Goal: Answer question/provide support

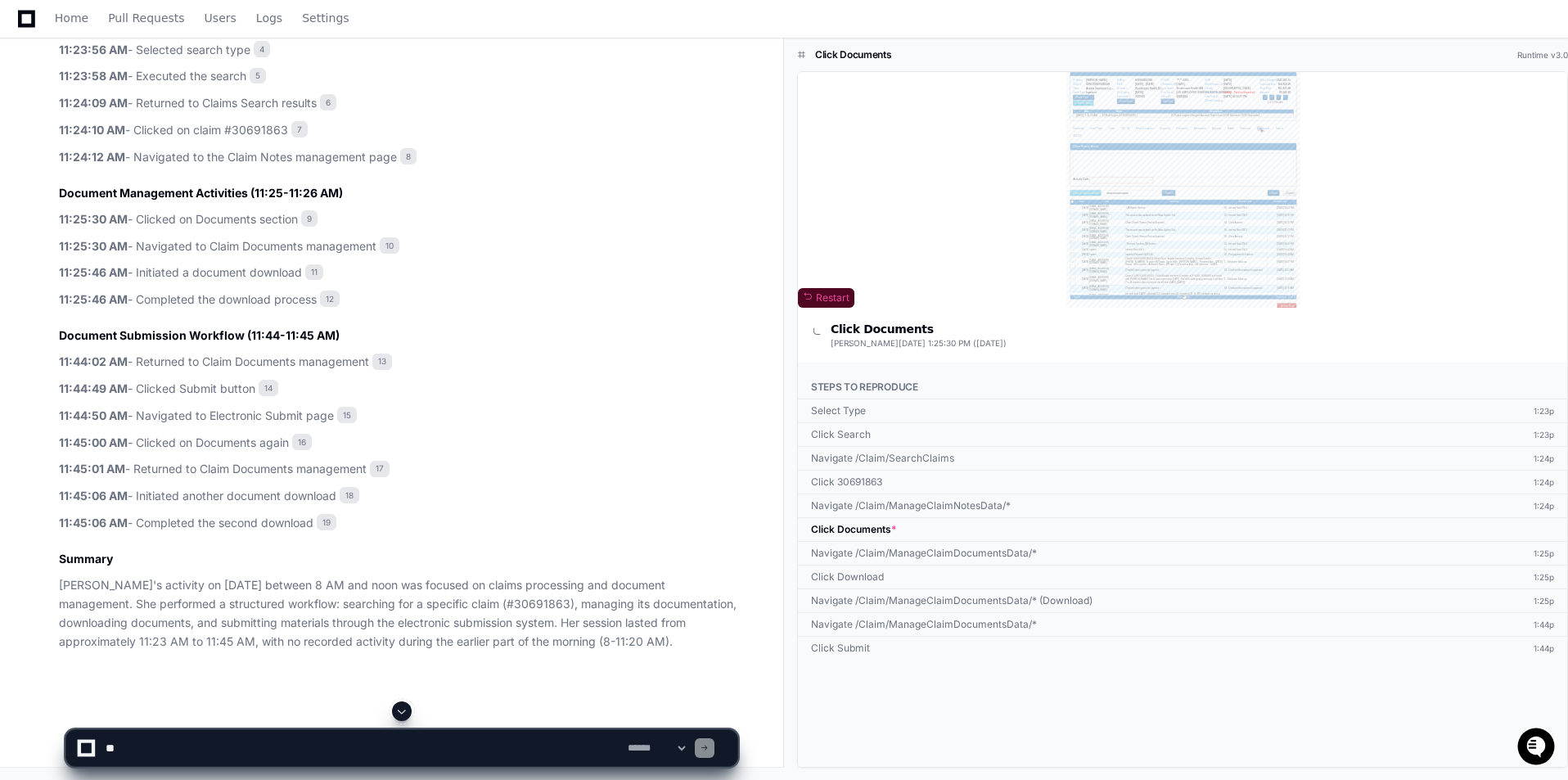
scroll to position [967, 0]
click at [468, 516] on p "11:45:06 AM - Completed the second download 19" at bounding box center [397, 522] width 678 height 19
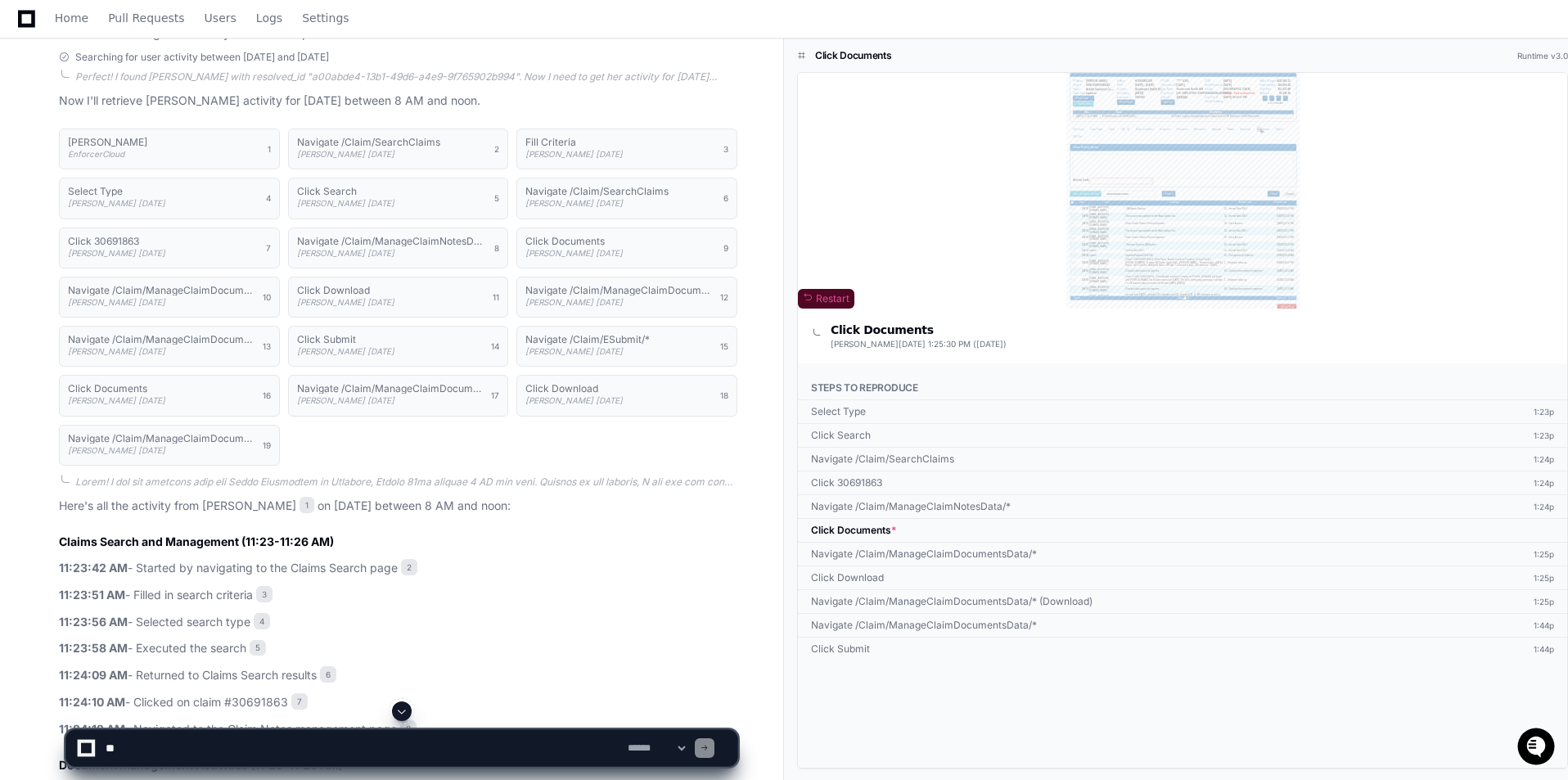
scroll to position [0, 0]
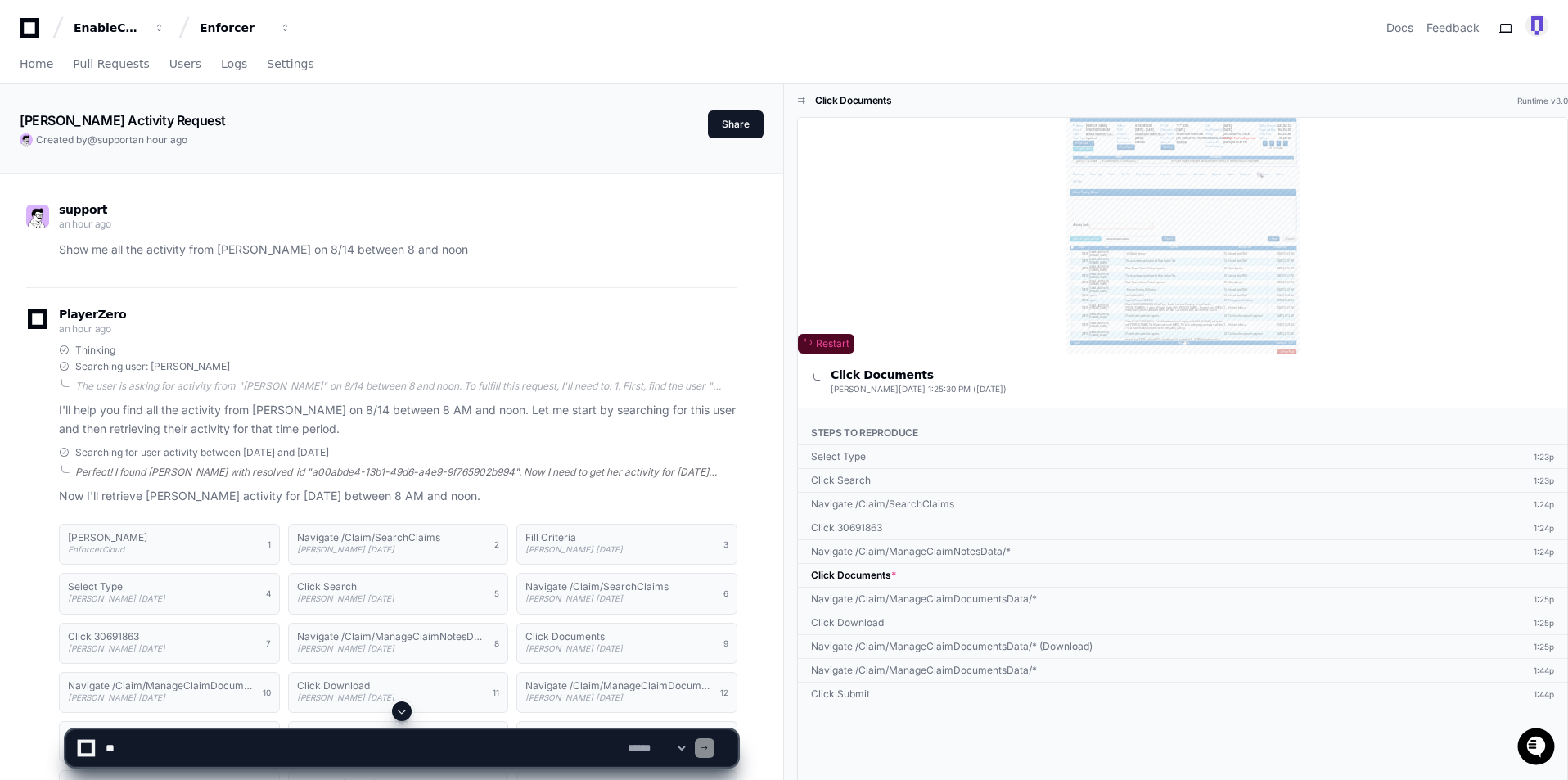
click at [593, 470] on div "Perfect! I found Treva Overstreet with resolved_id "a00abde4-13b1-49d6-a4e9-9f7…" at bounding box center [406, 471] width 662 height 13
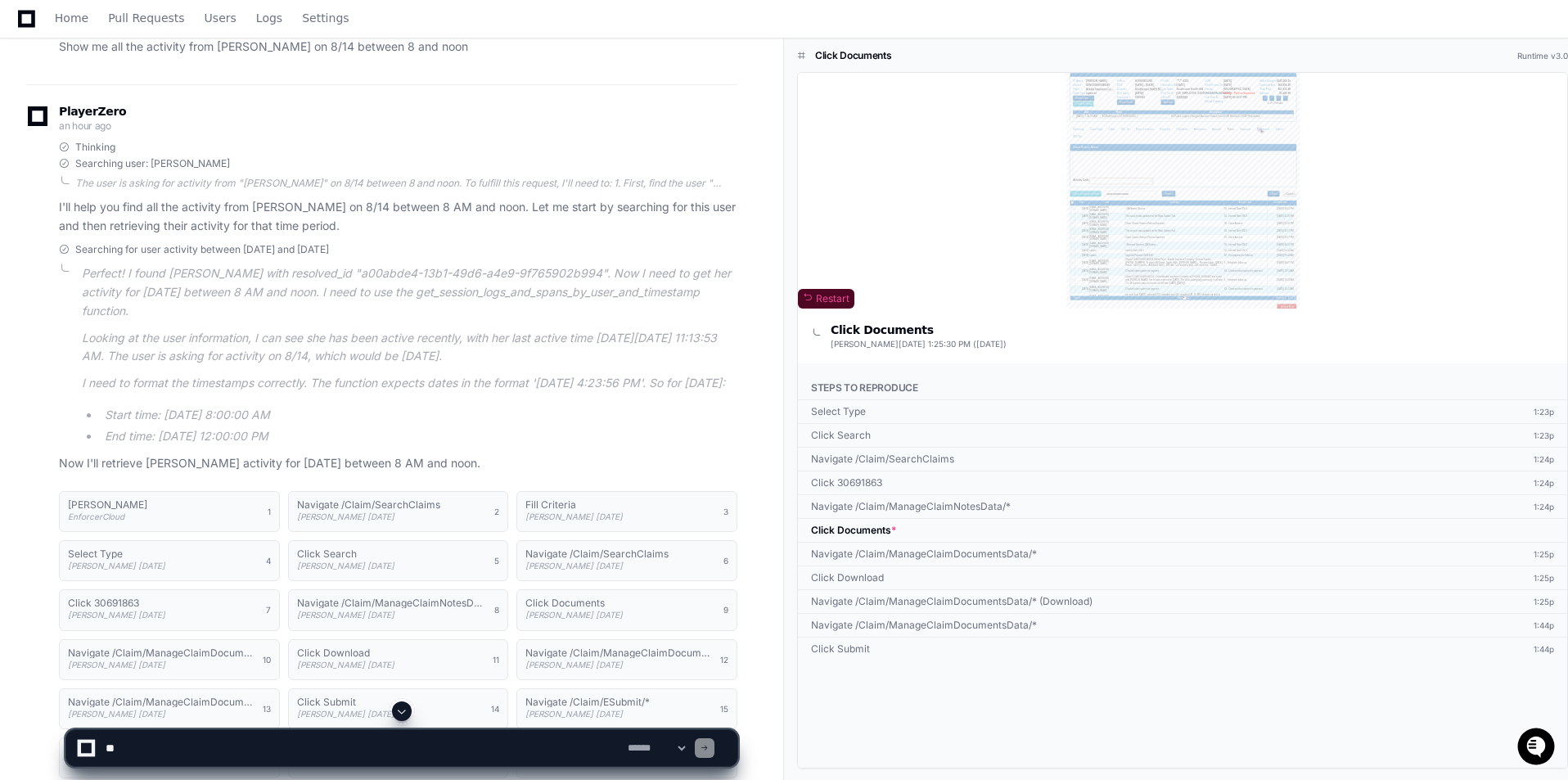
scroll to position [245, 0]
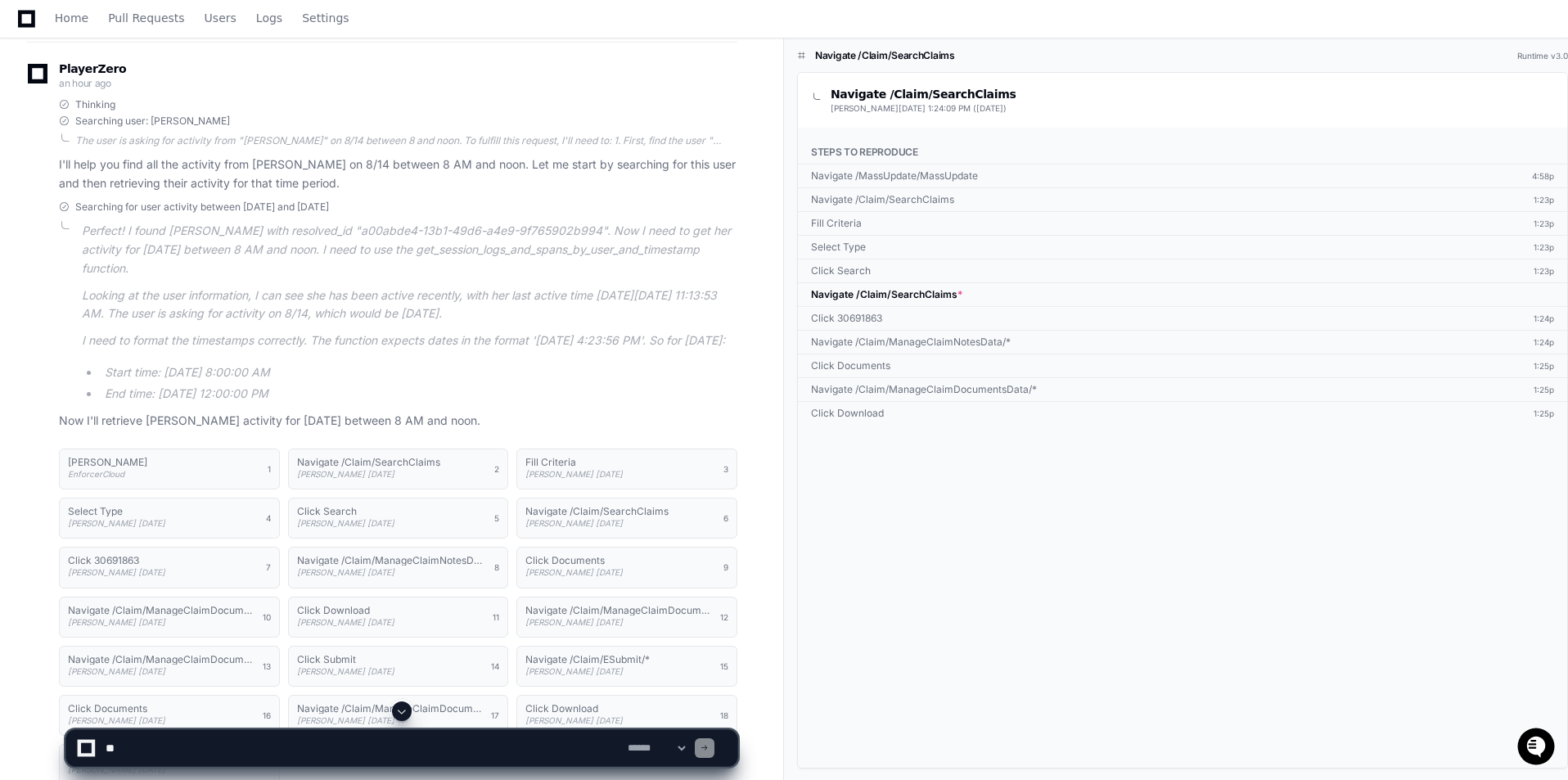
click at [520, 77] on div "PlayerZero an hour ago" at bounding box center [382, 78] width 711 height 27
